Goal: Use online tool/utility: Utilize a website feature to perform a specific function

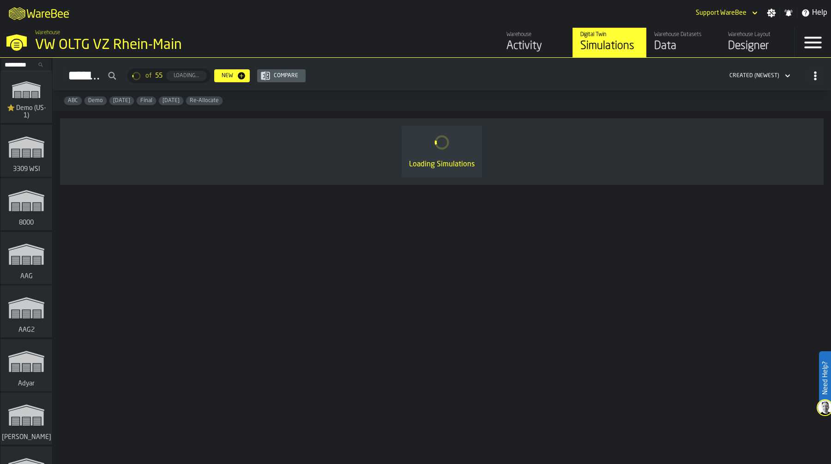
click at [19, 64] on input "Search..." at bounding box center [26, 65] width 48 height 10
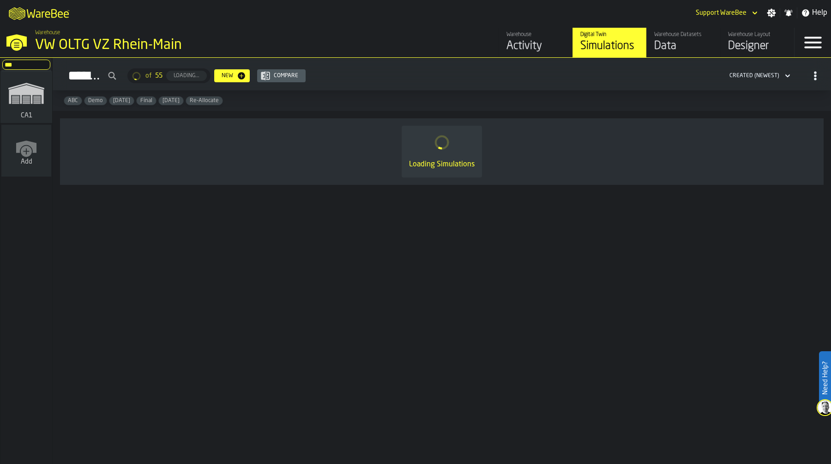
type input "***"
click at [31, 105] on icon "link-to-/wh/i/76e2a128-1b54-4d66-80d4-05ae4c277723/simulations" at bounding box center [26, 93] width 44 height 37
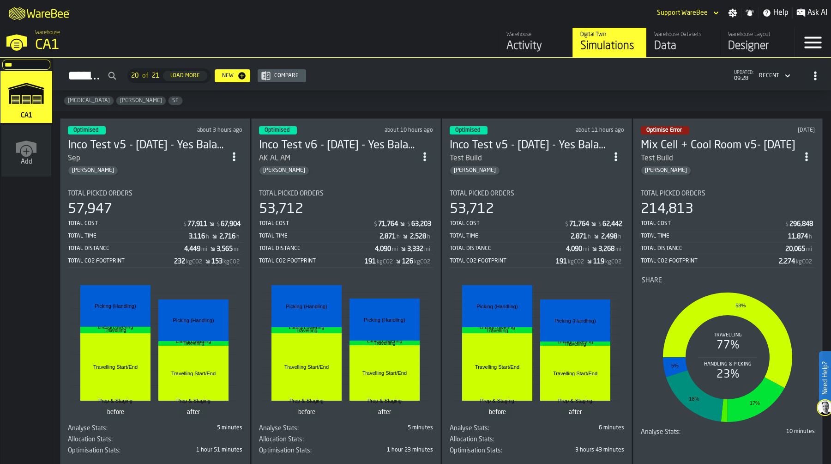
click at [172, 194] on div "Total Picked Orders" at bounding box center [155, 193] width 175 height 7
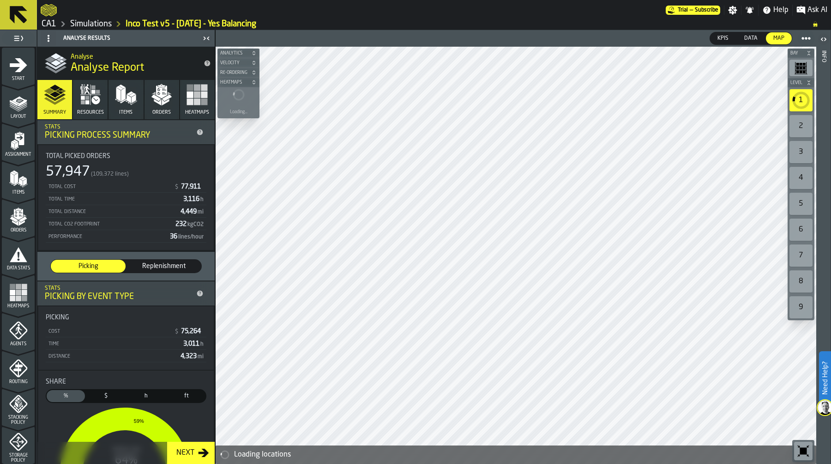
click at [92, 110] on span "Resources" at bounding box center [90, 112] width 27 height 6
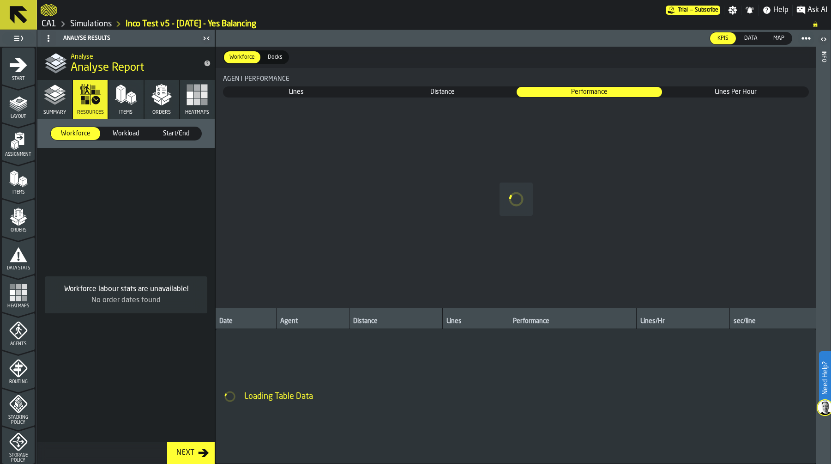
click at [129, 132] on span "Workload" at bounding box center [126, 133] width 42 height 9
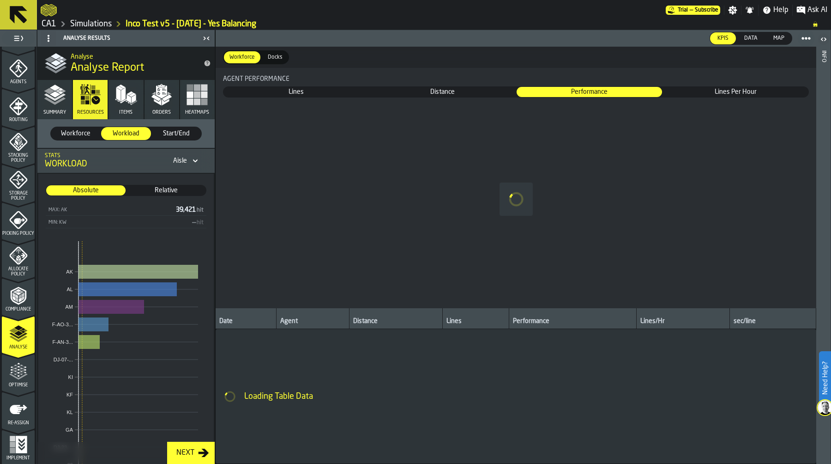
scroll to position [266, 0]
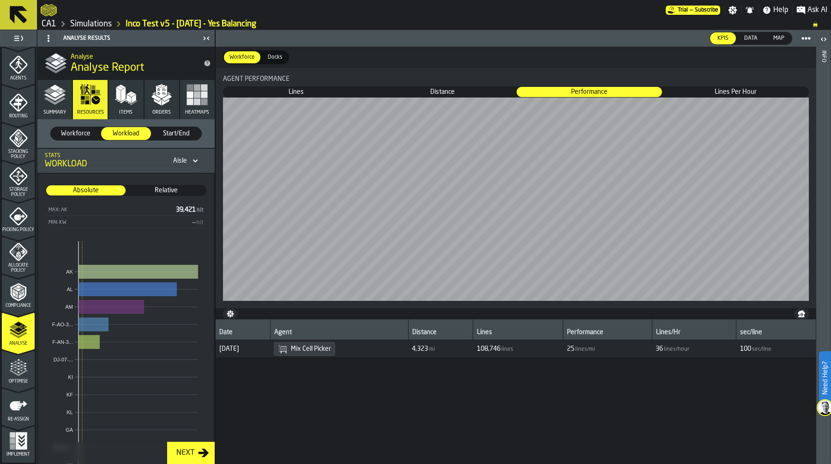
click at [17, 370] on icon "menu Optimise" at bounding box center [18, 367] width 18 height 18
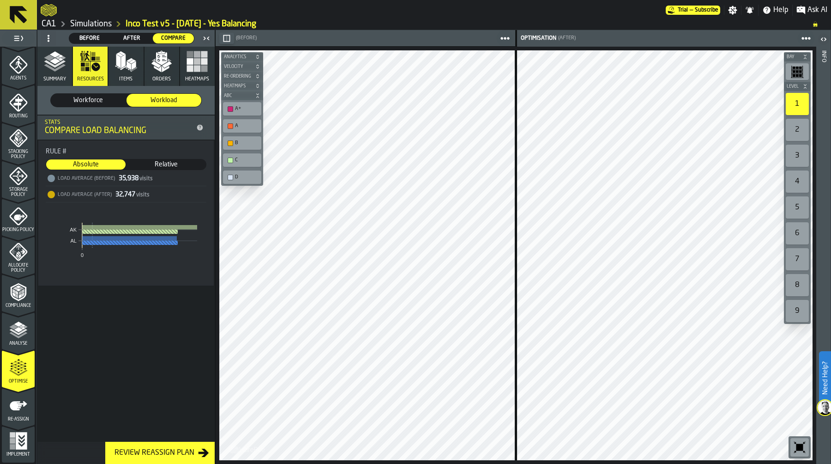
click at [96, 26] on link "Simulations" at bounding box center [91, 24] width 42 height 10
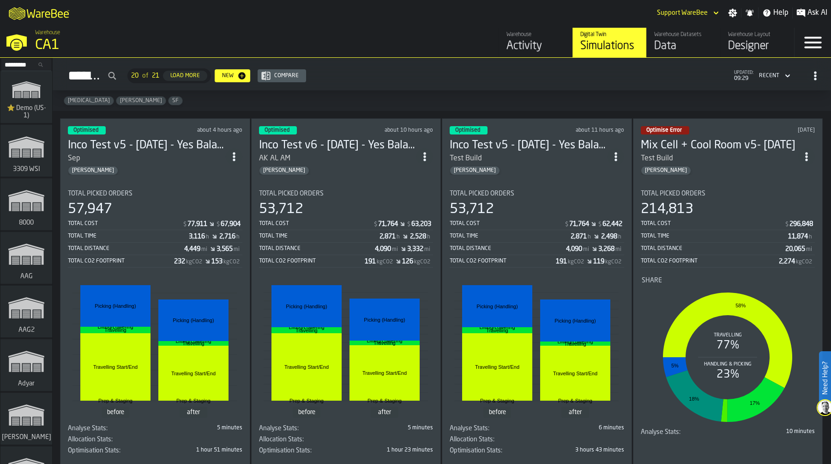
click at [298, 187] on section "Total Picked Orders 53,712 Total Cost $ 71,764 $ 63,203 Total Time 2,871 h 2,52…" at bounding box center [346, 319] width 175 height 275
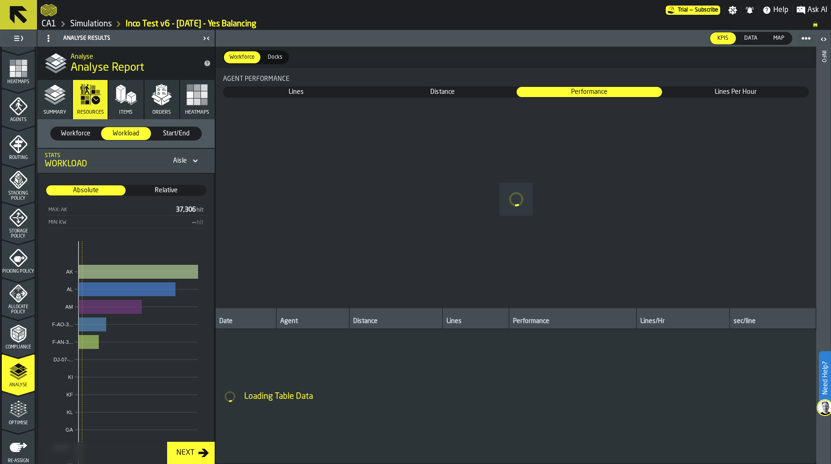
scroll to position [266, 0]
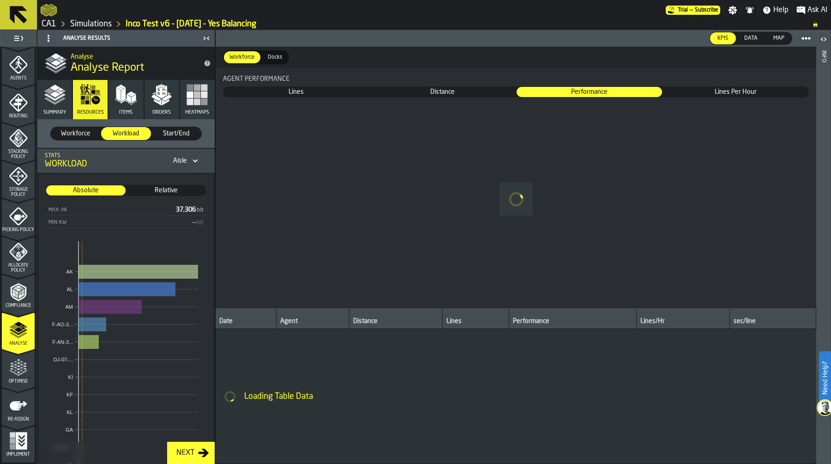
click at [13, 377] on div "Optimise" at bounding box center [18, 370] width 33 height 25
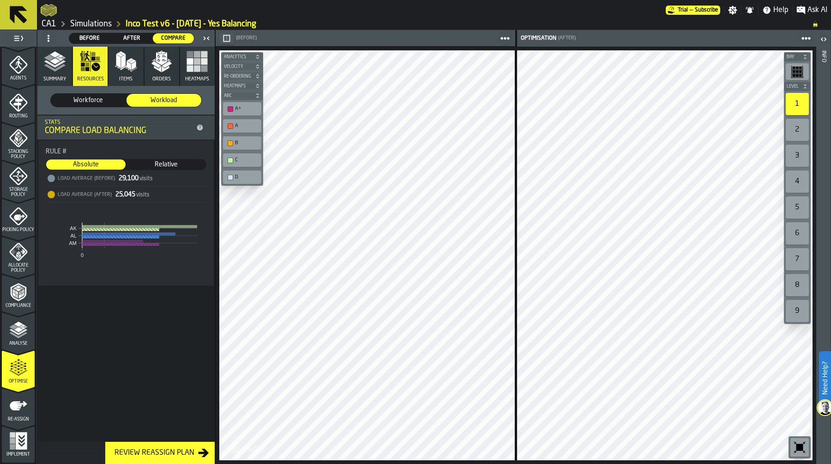
click at [87, 22] on link "Simulations" at bounding box center [91, 24] width 42 height 10
